Goal: Transaction & Acquisition: Purchase product/service

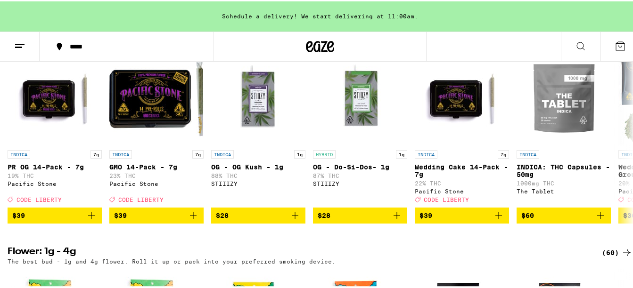
scroll to position [811, 0]
